Goal: Download file/media

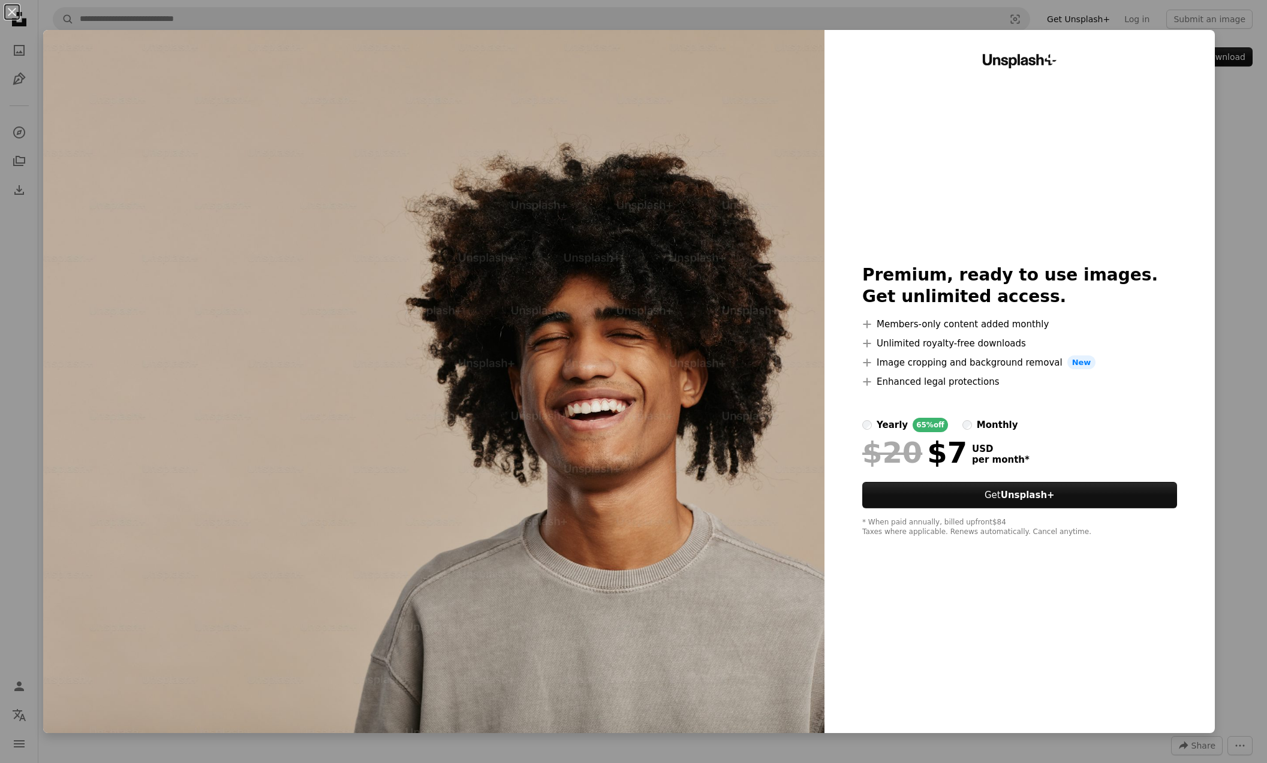
click at [1255, 111] on div "An X shape Unsplash+ Premium, ready to use images. Get unlimited access. A plus…" at bounding box center [633, 381] width 1267 height 763
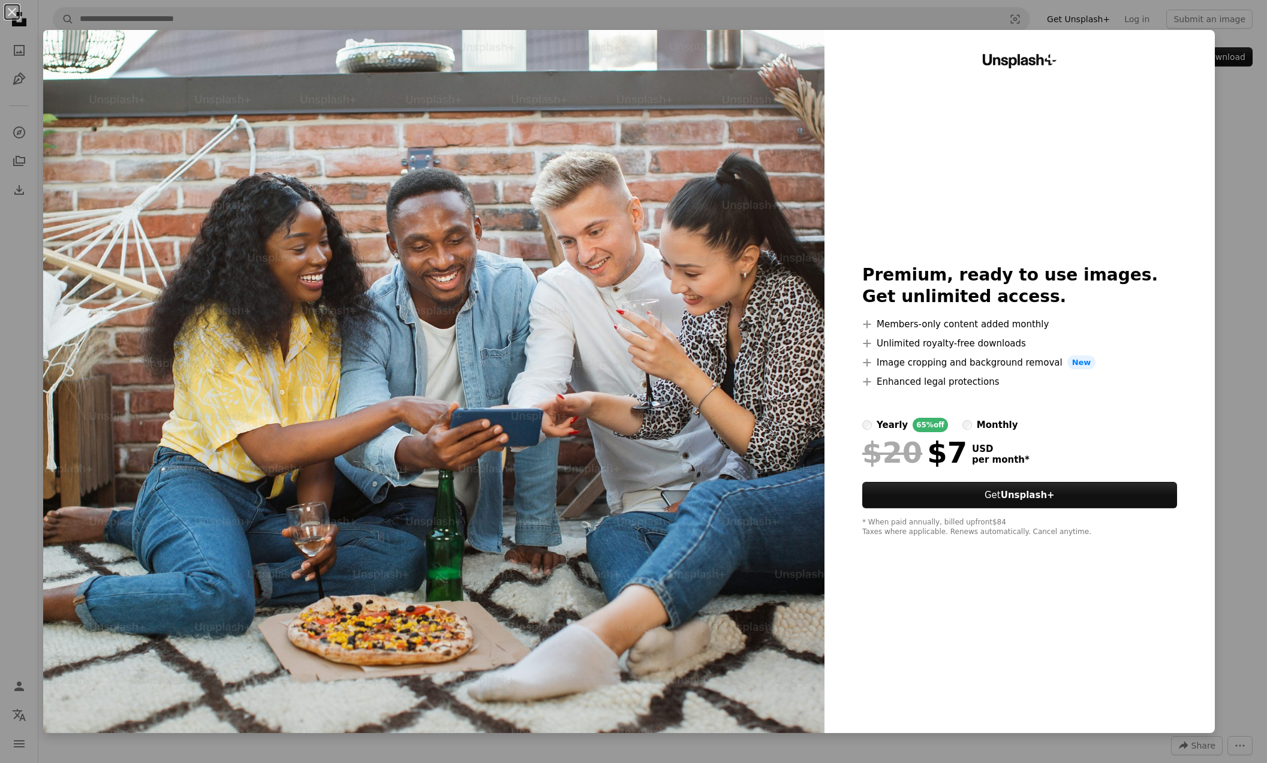
click at [1235, 76] on div "An X shape Unsplash+ Premium, ready to use images. Get unlimited access. A plus…" at bounding box center [633, 381] width 1267 height 763
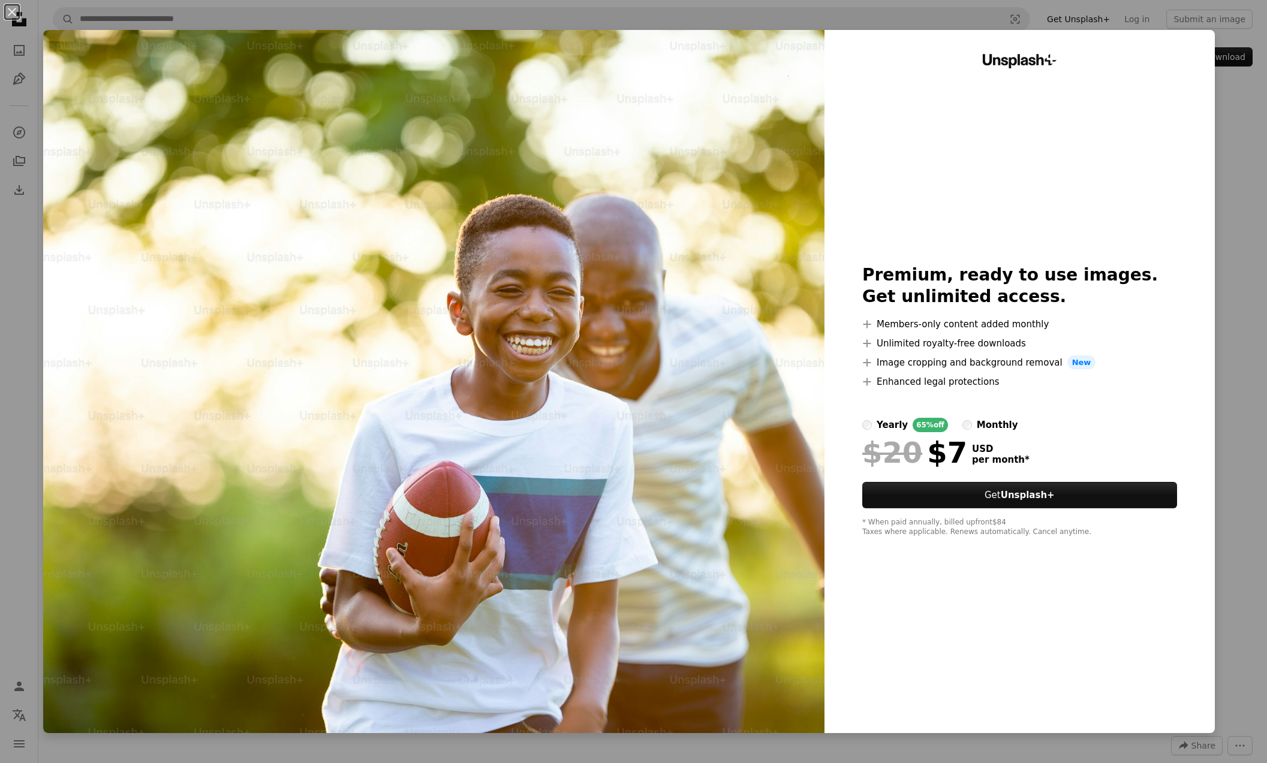
click at [1249, 143] on div "An X shape Unsplash+ Premium, ready to use images. Get unlimited access. A plus…" at bounding box center [633, 381] width 1267 height 763
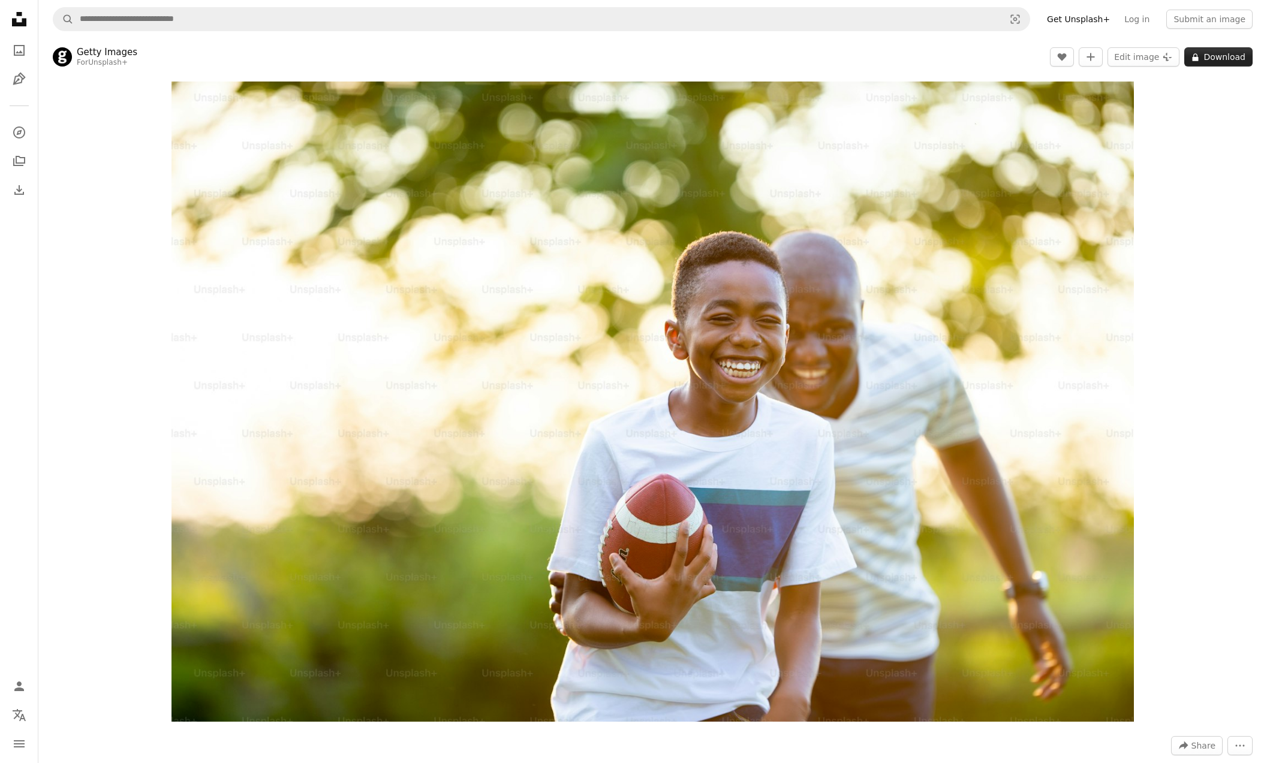
click at [1241, 55] on button "A lock Download" at bounding box center [1218, 56] width 68 height 19
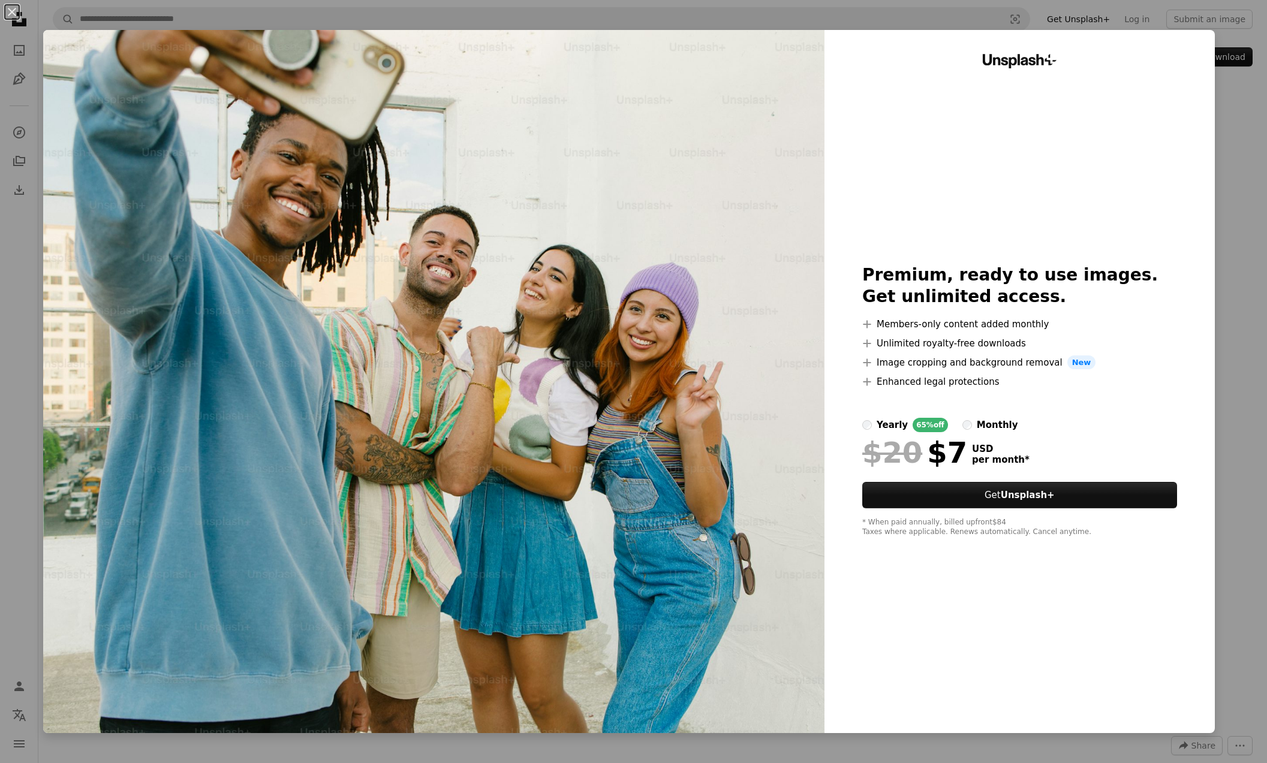
click at [1258, 113] on div "An X shape Unsplash+ Premium, ready to use images. Get unlimited access. A plus…" at bounding box center [633, 381] width 1267 height 763
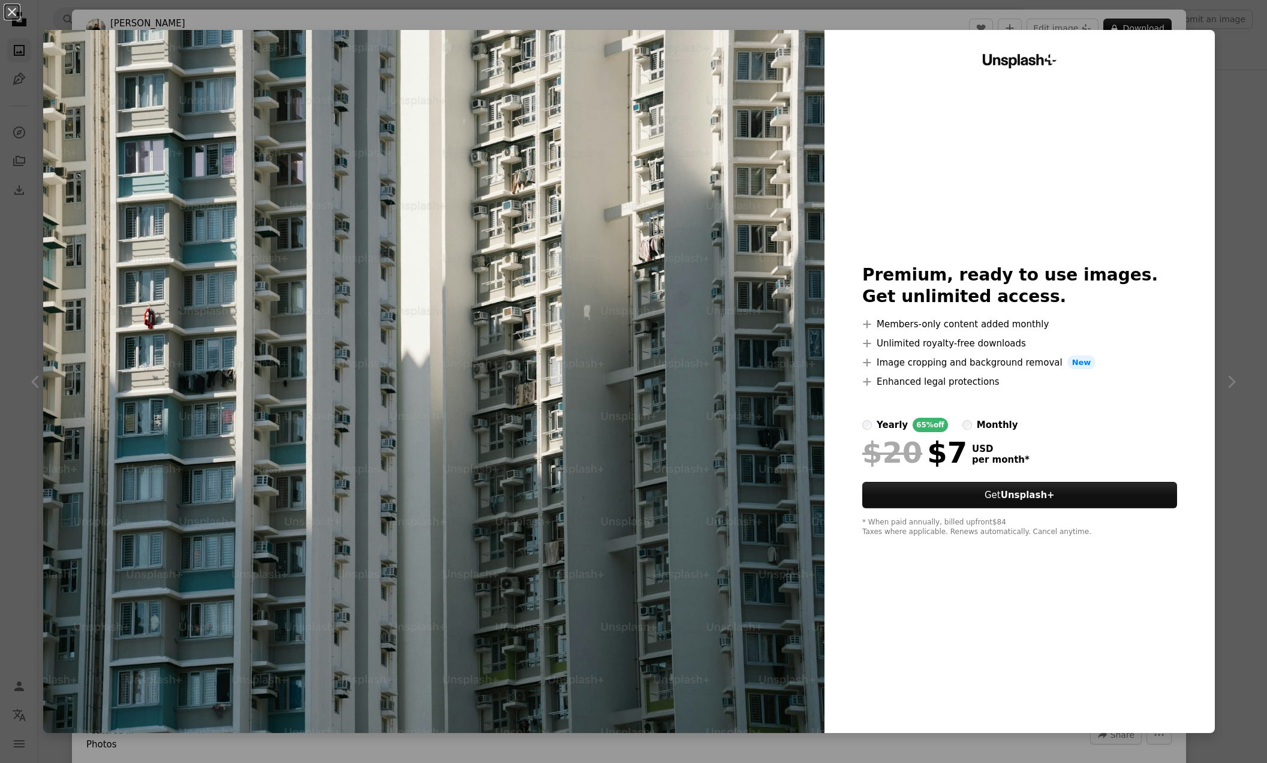
scroll to position [16, 0]
click at [10, 8] on button "An X shape" at bounding box center [12, 12] width 14 height 14
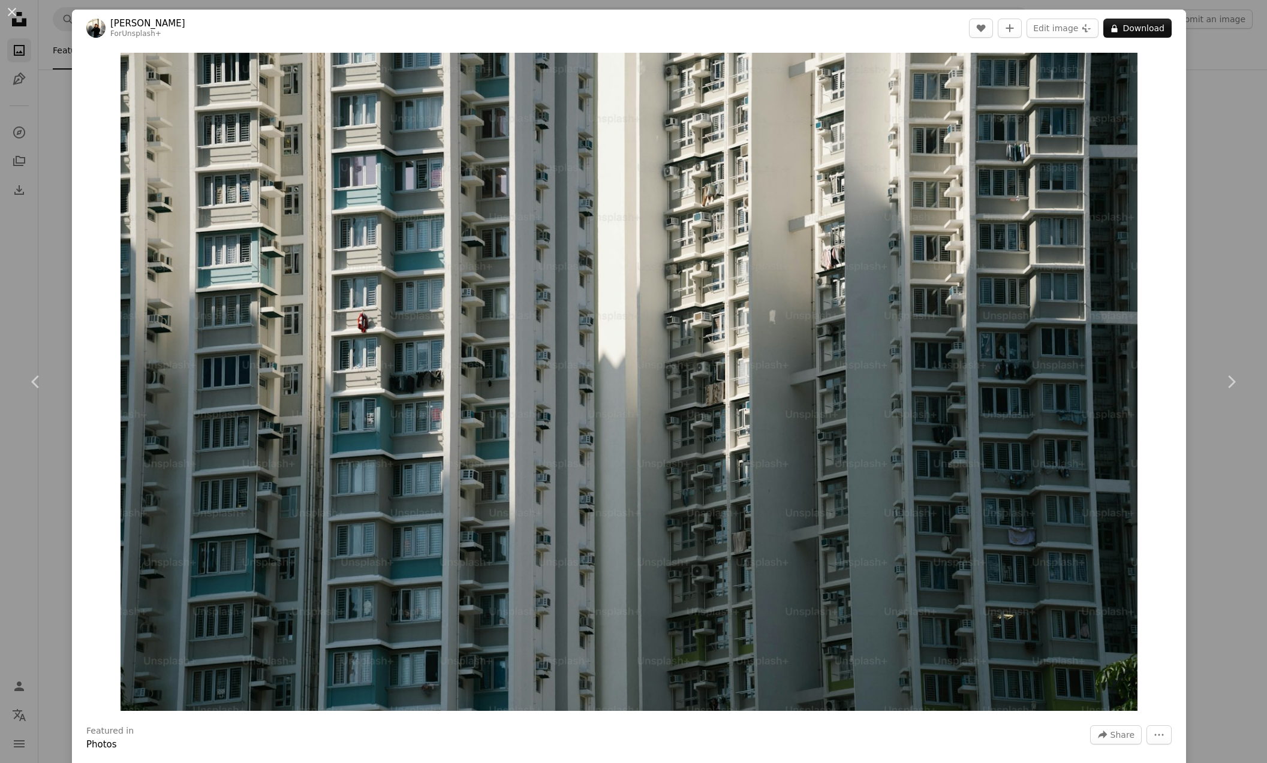
click at [1207, 98] on div "An X shape Chevron left Chevron right [PERSON_NAME] For Unsplash+ A heart A plu…" at bounding box center [633, 381] width 1267 height 763
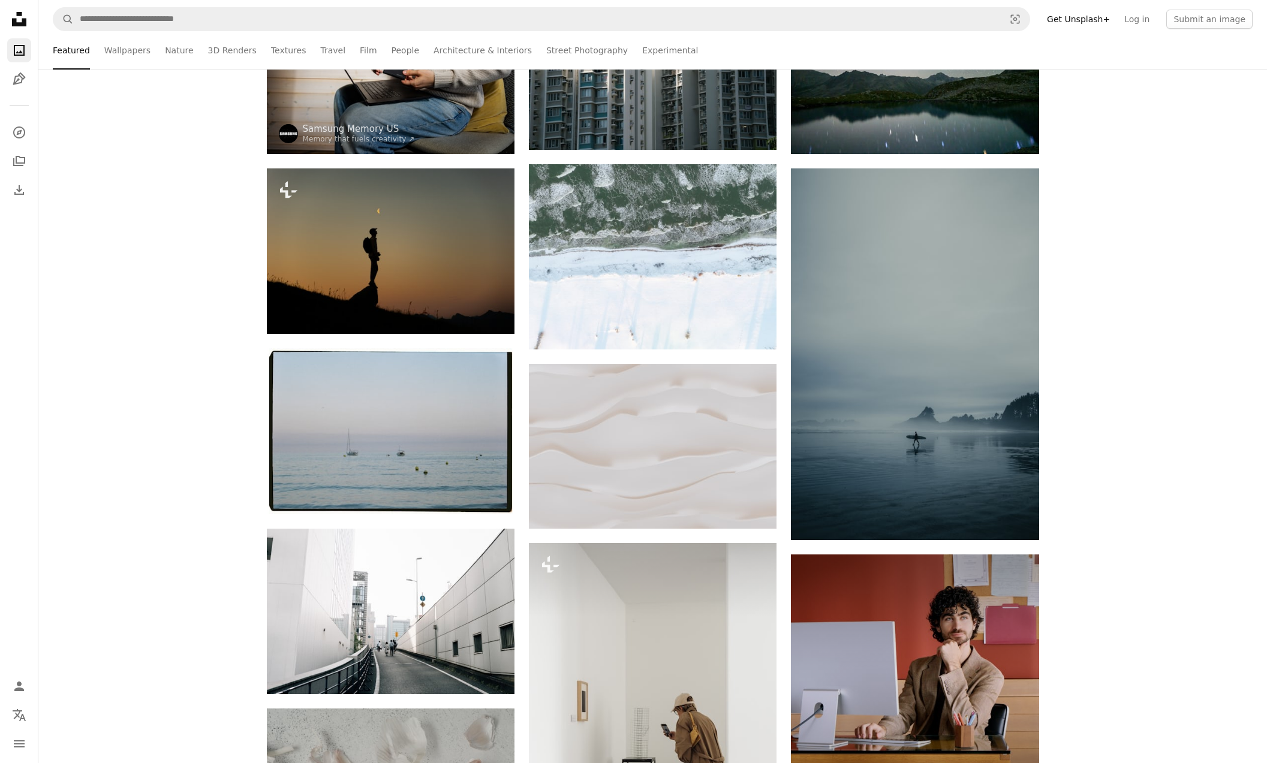
scroll to position [207, 0]
